Goal: Task Accomplishment & Management: Use online tool/utility

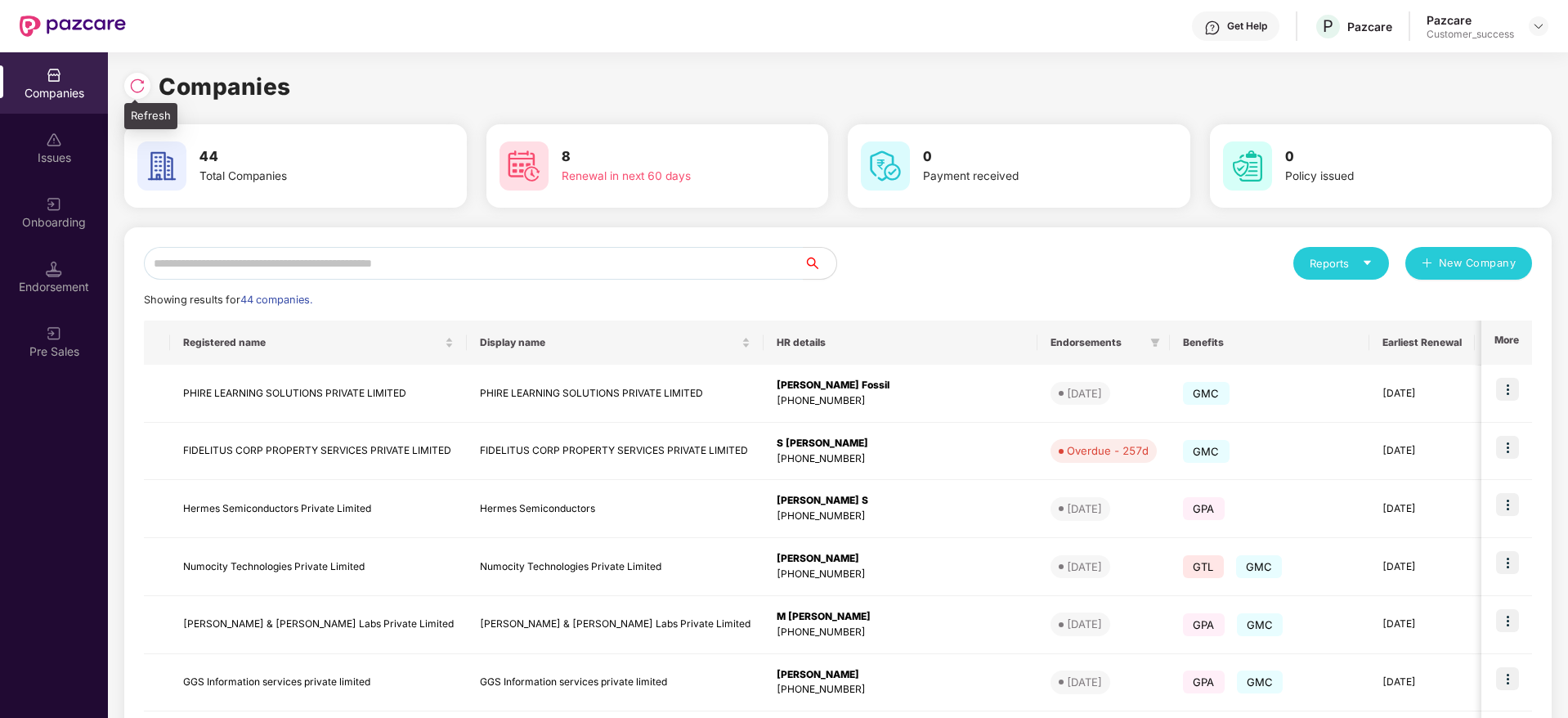
click at [143, 86] on img at bounding box center [136, 85] width 16 height 16
click at [49, 225] on div "Onboarding" at bounding box center [53, 222] width 108 height 16
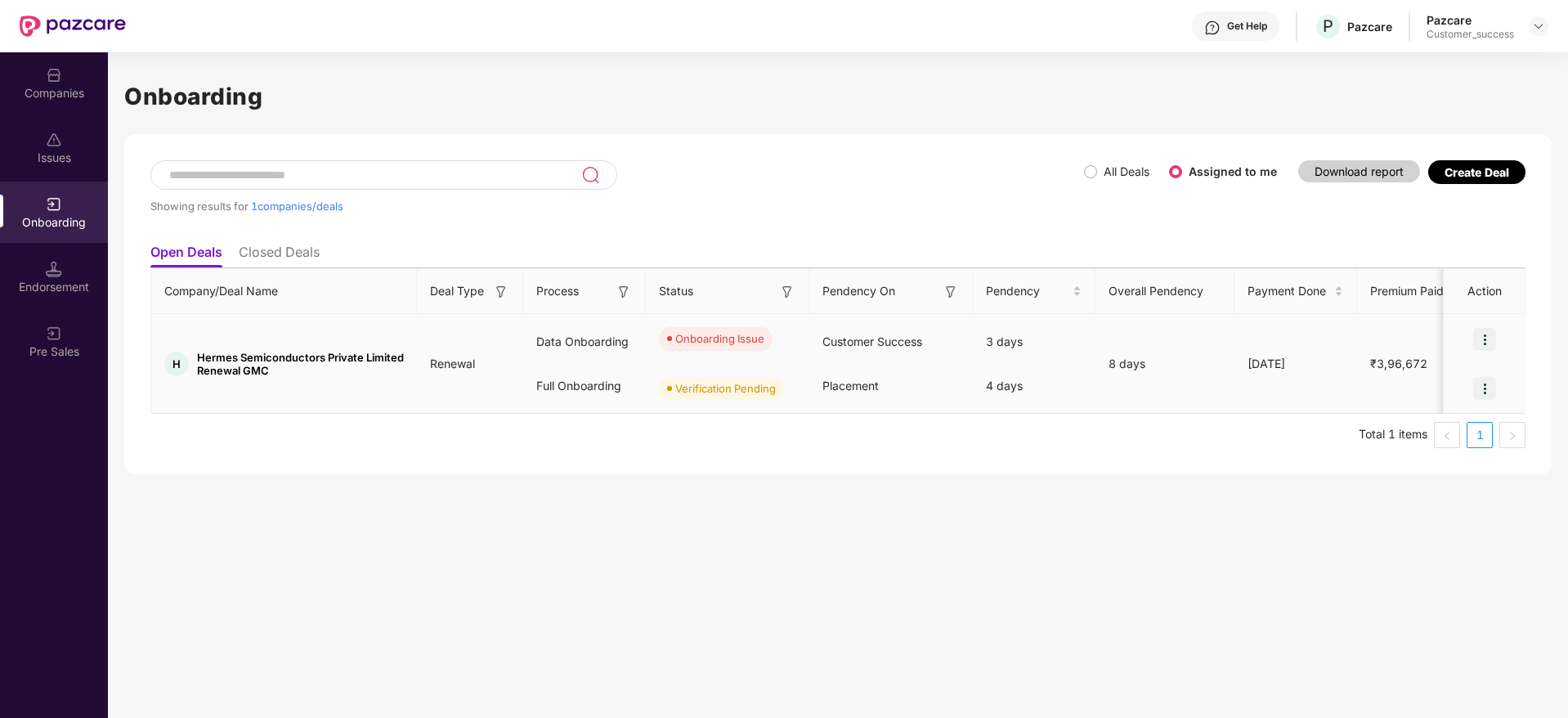
click at [1496, 327] on img at bounding box center [1485, 339] width 23 height 23
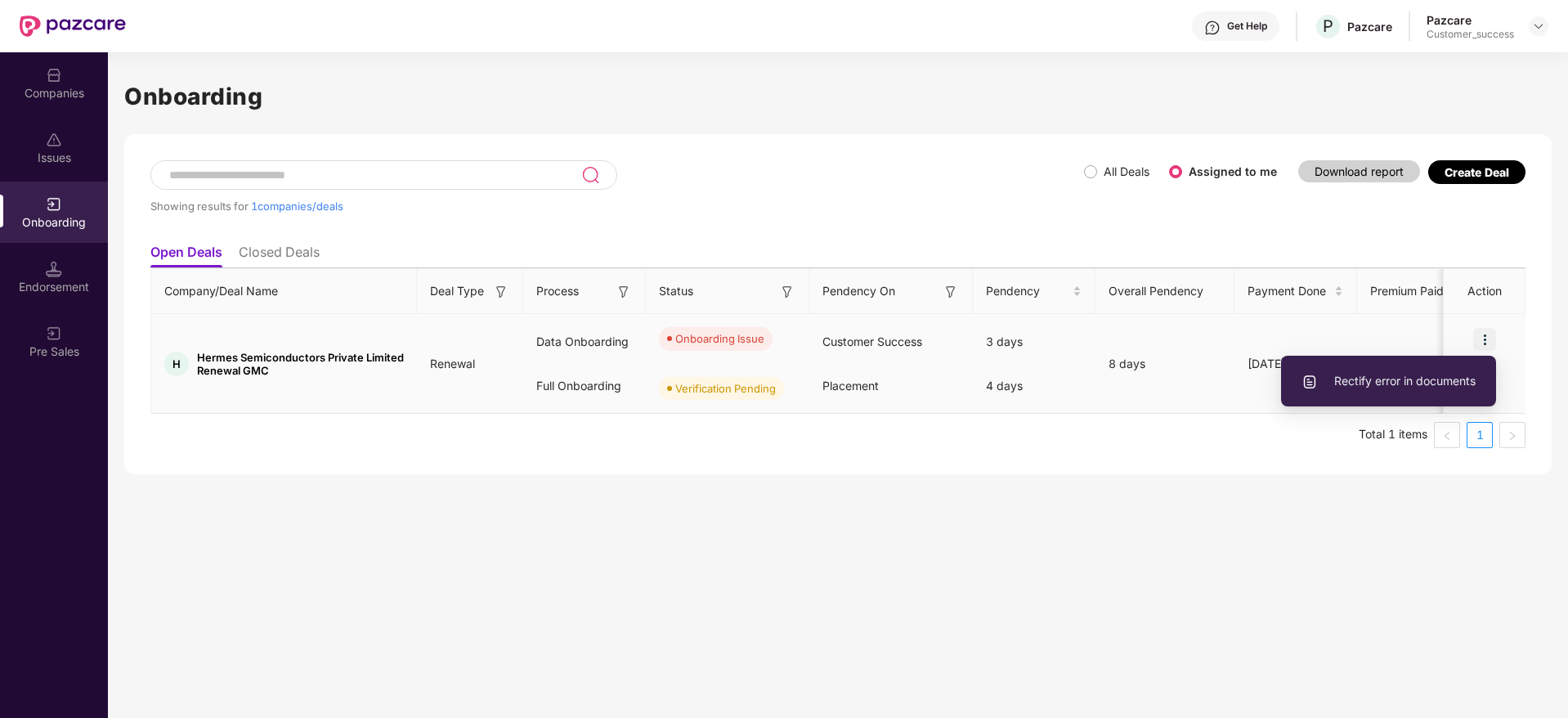
click at [1418, 387] on span "Rectify error in documents" at bounding box center [1389, 381] width 174 height 18
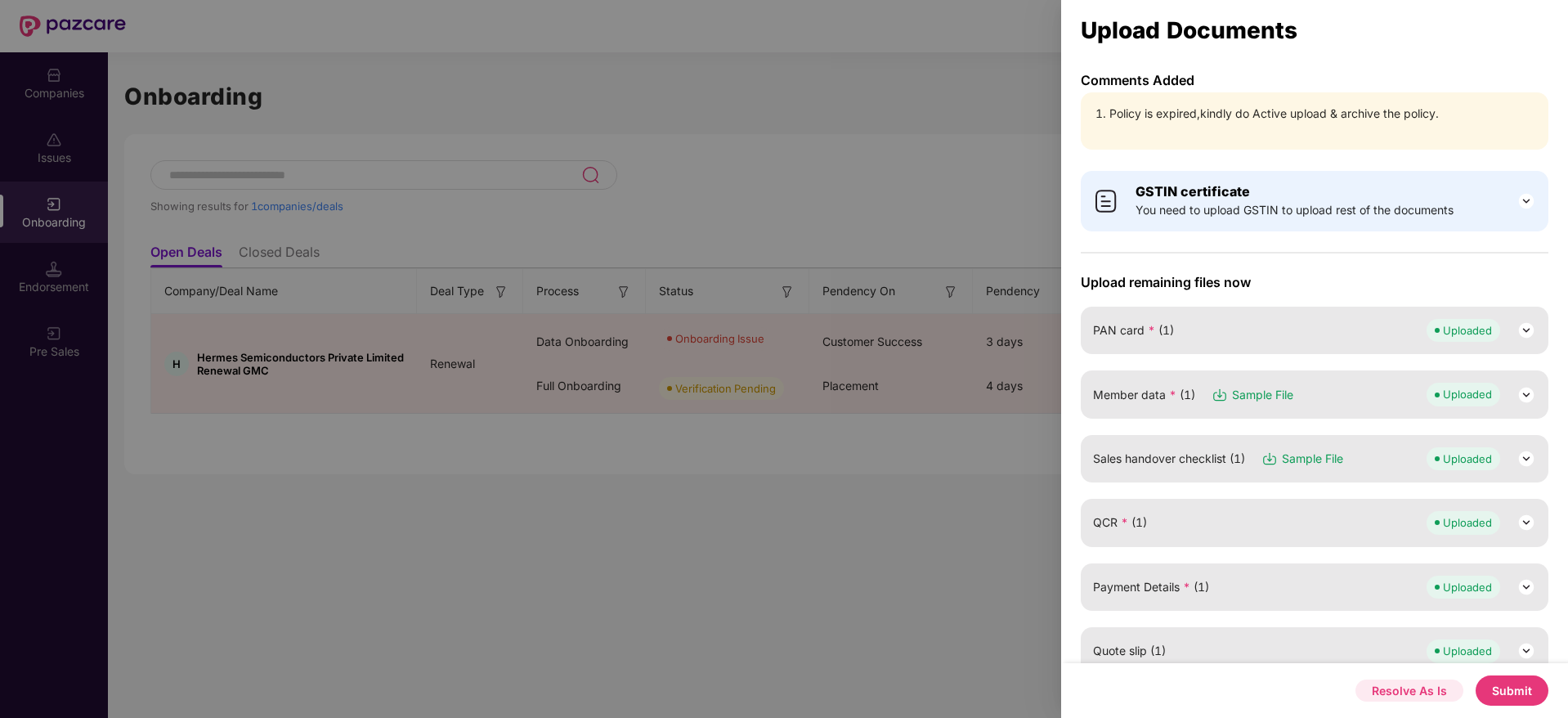
click at [1410, 697] on button "Resolve As Is" at bounding box center [1409, 690] width 108 height 22
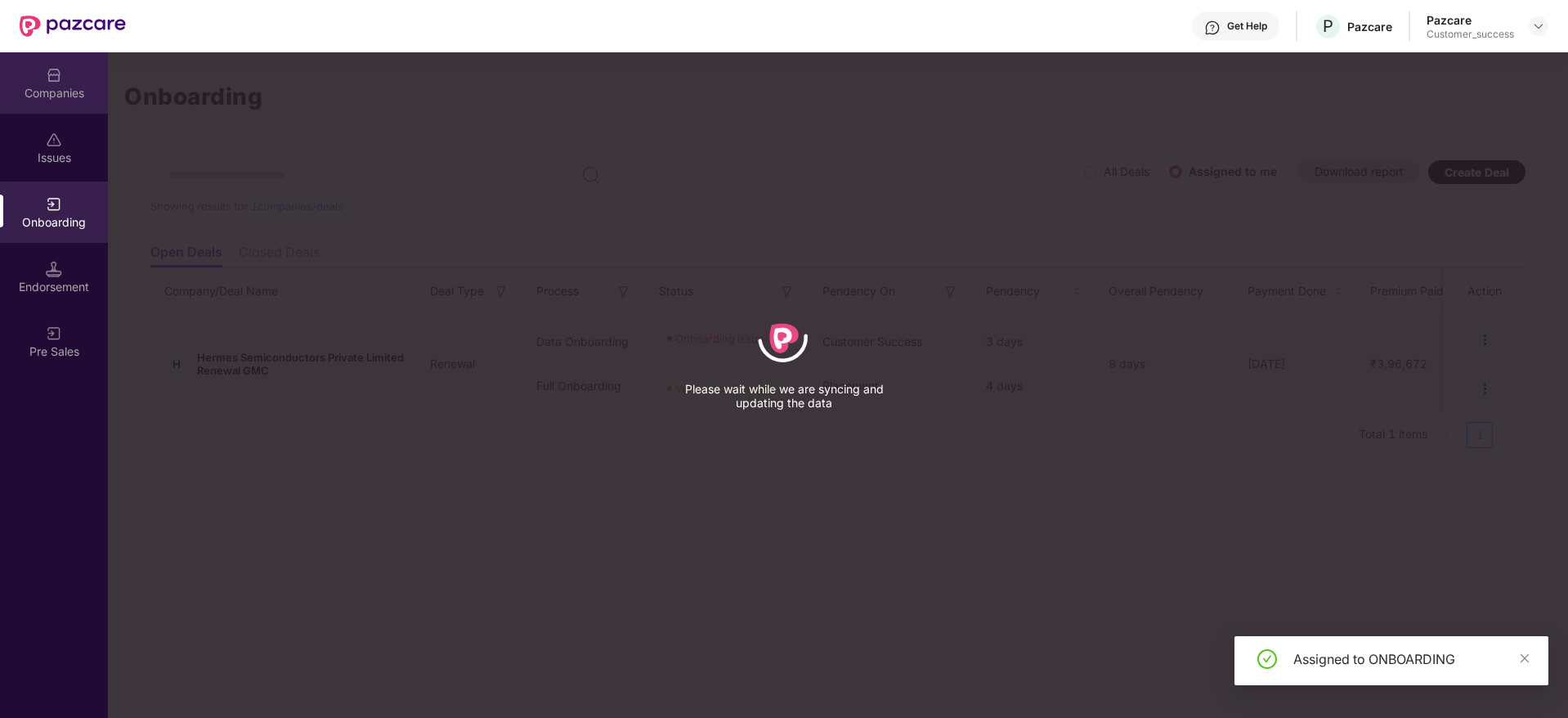
click at [65, 83] on div "Companies" at bounding box center [53, 83] width 108 height 61
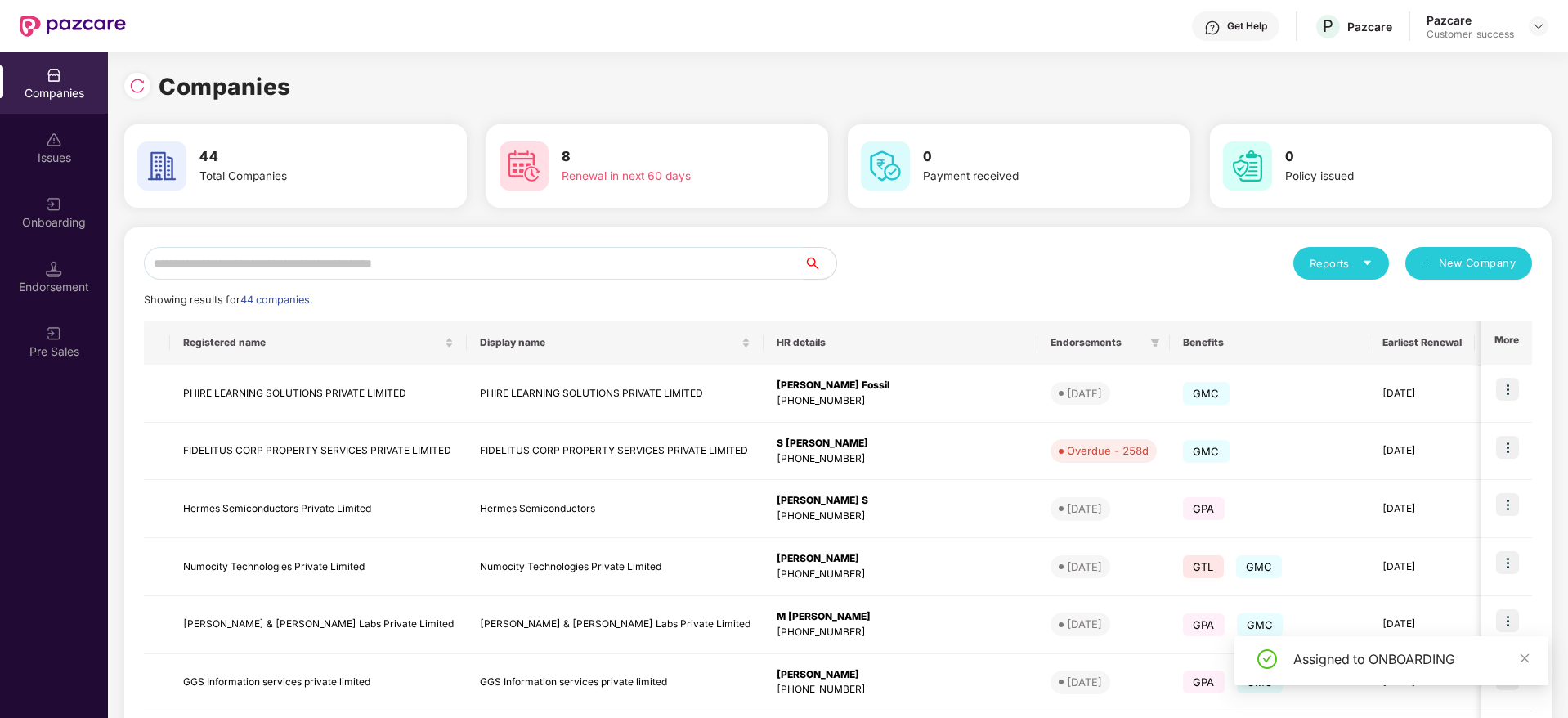
click at [66, 189] on div "Onboarding" at bounding box center [53, 212] width 108 height 61
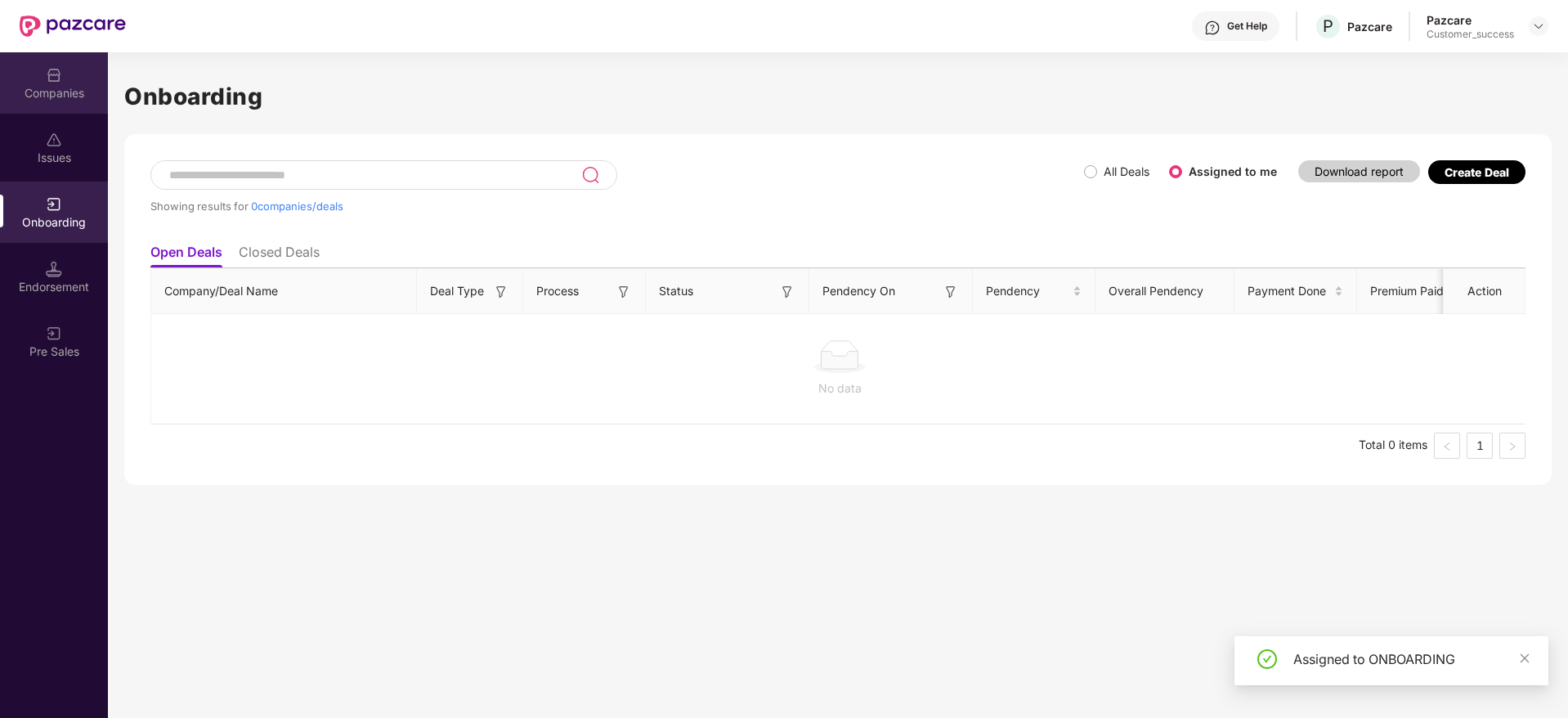
click at [54, 89] on div "Companies" at bounding box center [53, 93] width 108 height 16
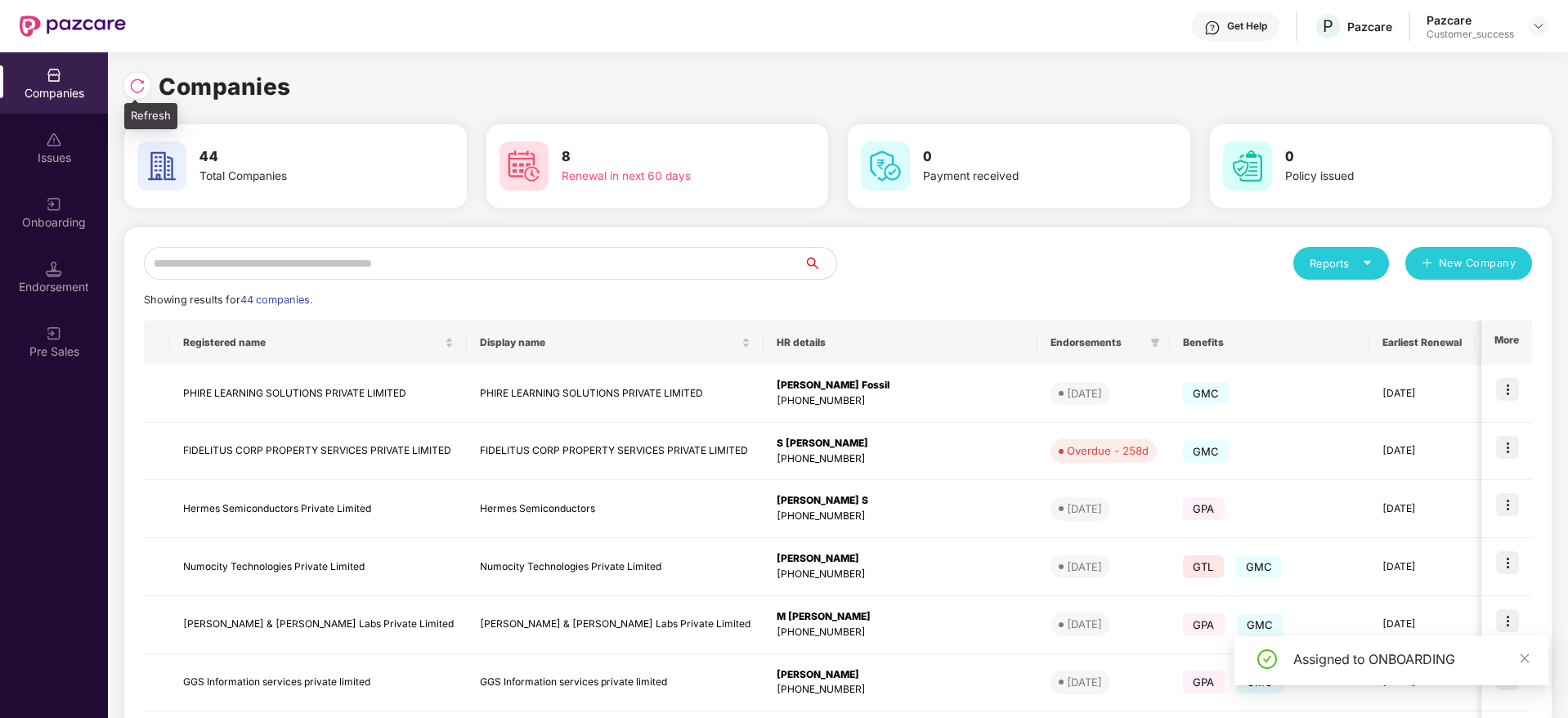
click at [138, 90] on img at bounding box center [136, 85] width 16 height 16
click at [136, 84] on img at bounding box center [136, 85] width 16 height 16
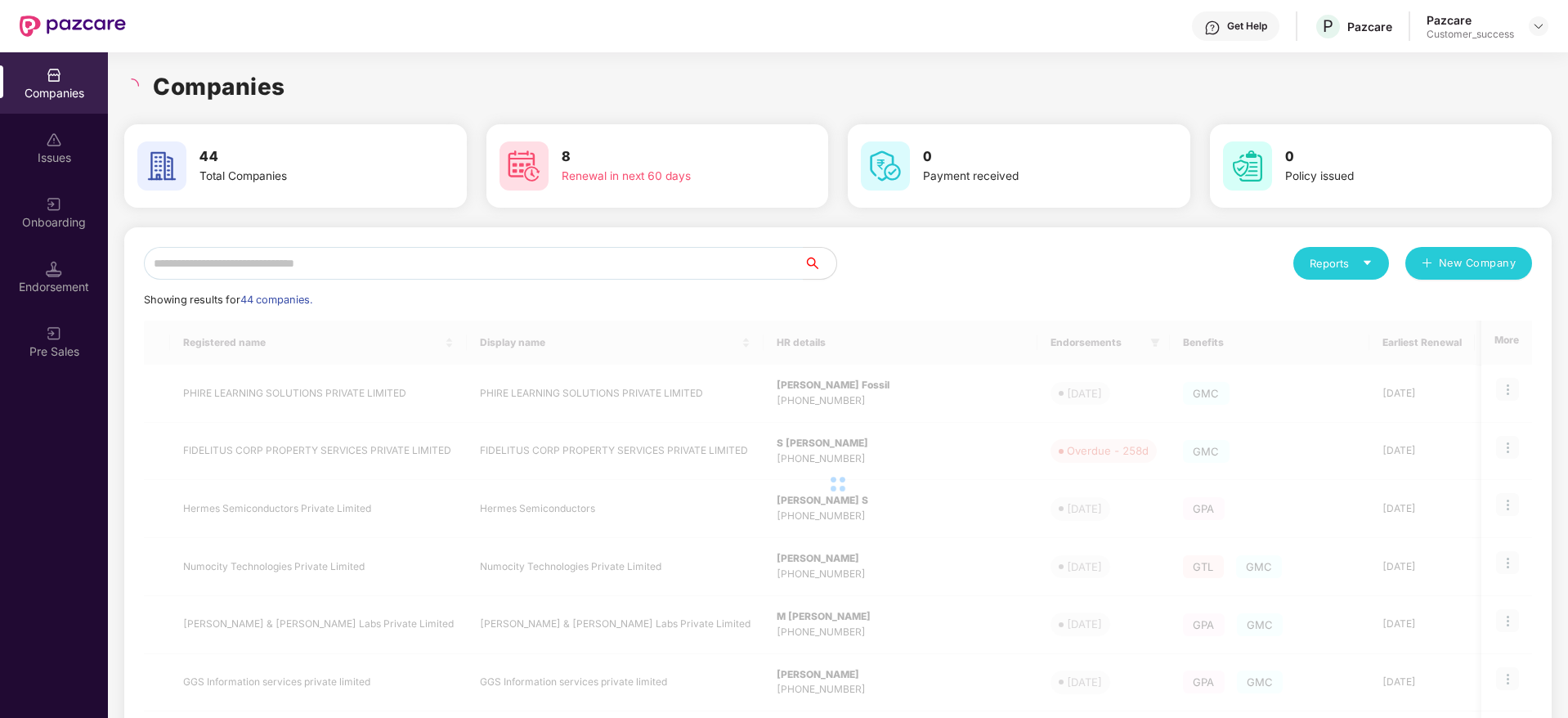
click at [297, 95] on div "Companies" at bounding box center [838, 87] width 1428 height 36
